Goal: Transaction & Acquisition: Book appointment/travel/reservation

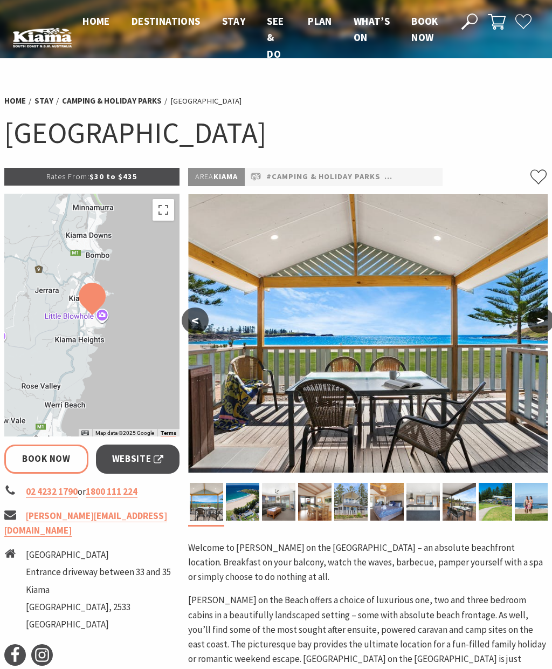
select select "3"
select select "2"
click at [144, 459] on span "Website" at bounding box center [138, 459] width 52 height 15
select select "3"
click at [245, 498] on img at bounding box center [242, 502] width 33 height 38
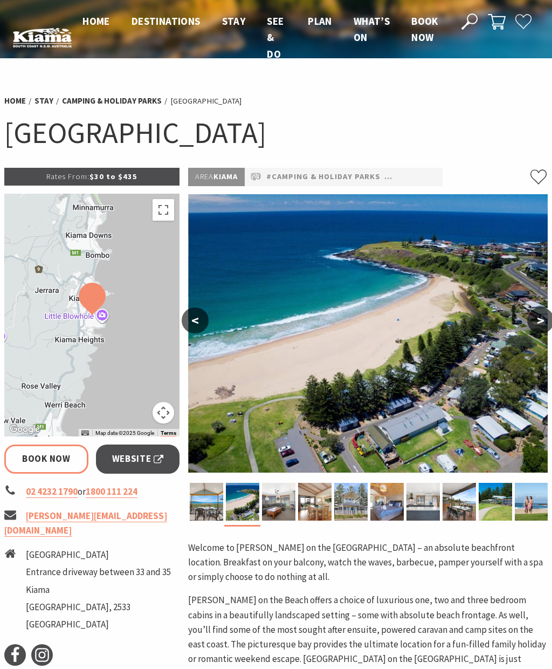
click at [285, 502] on img at bounding box center [278, 502] width 33 height 38
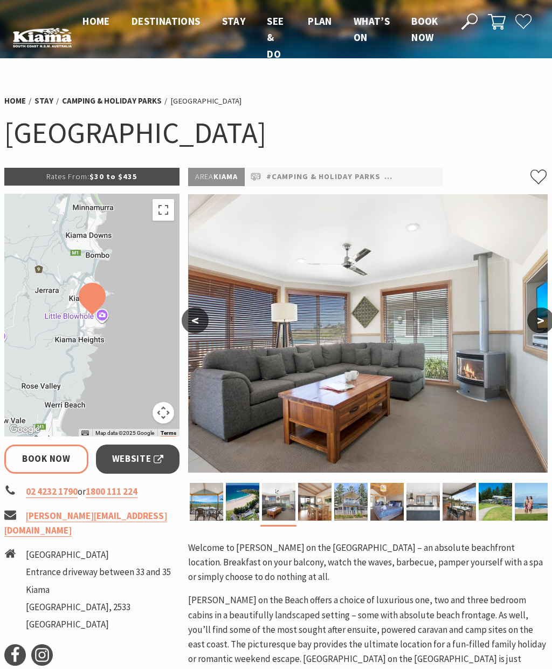
click at [497, 508] on img at bounding box center [495, 502] width 33 height 38
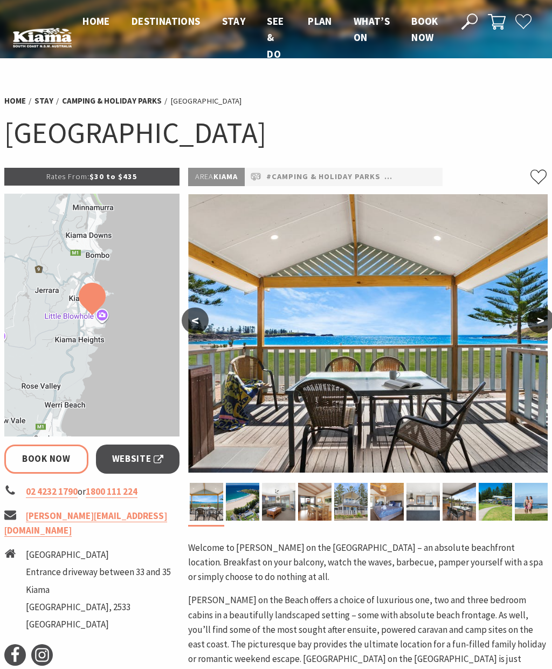
select select "3"
select select "2"
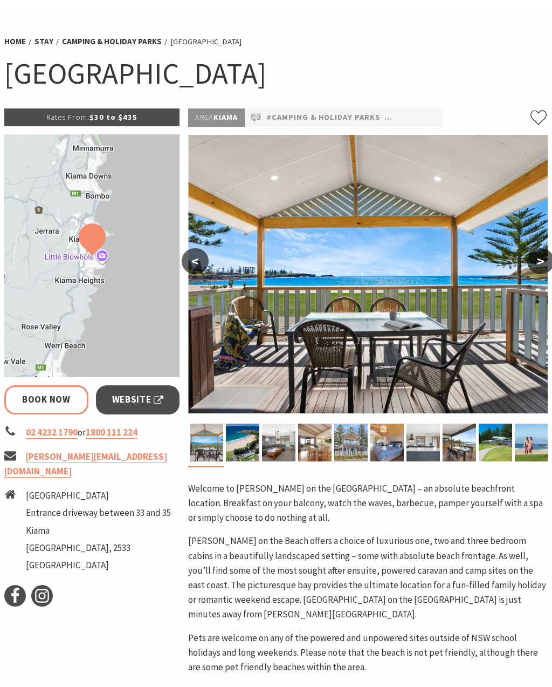
scroll to position [69, 0]
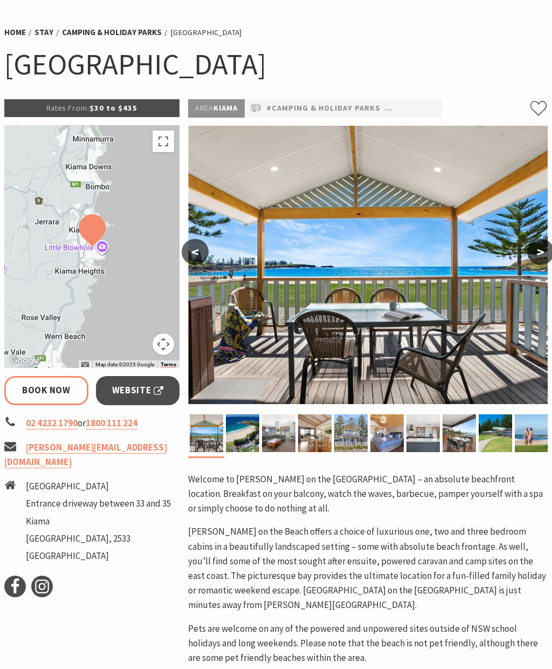
click at [505, 117] on div "Area [GEOGRAPHIC_DATA] #Camping & Holiday Parks #Cottages #Pet Friendly" at bounding box center [368, 108] width 360 height 18
